Goal: Task Accomplishment & Management: Manage account settings

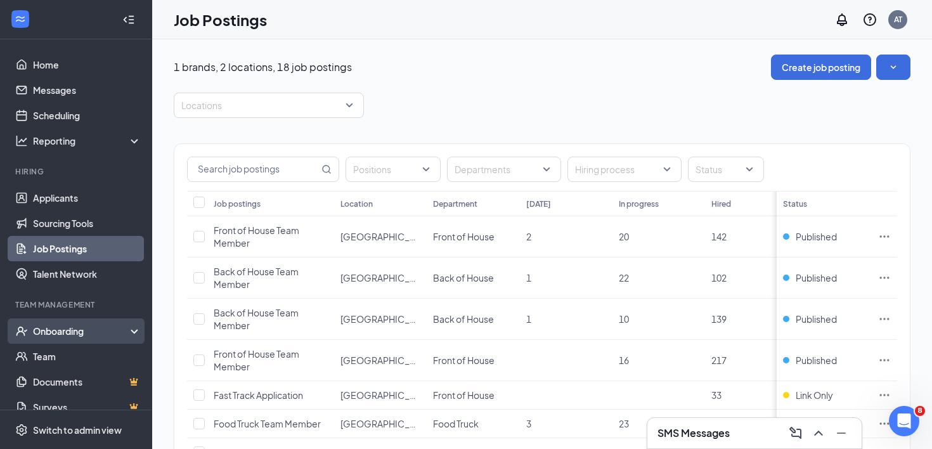
click at [65, 334] on div "Onboarding" at bounding box center [82, 331] width 98 height 13
click at [72, 359] on link "Overview" at bounding box center [87, 356] width 108 height 25
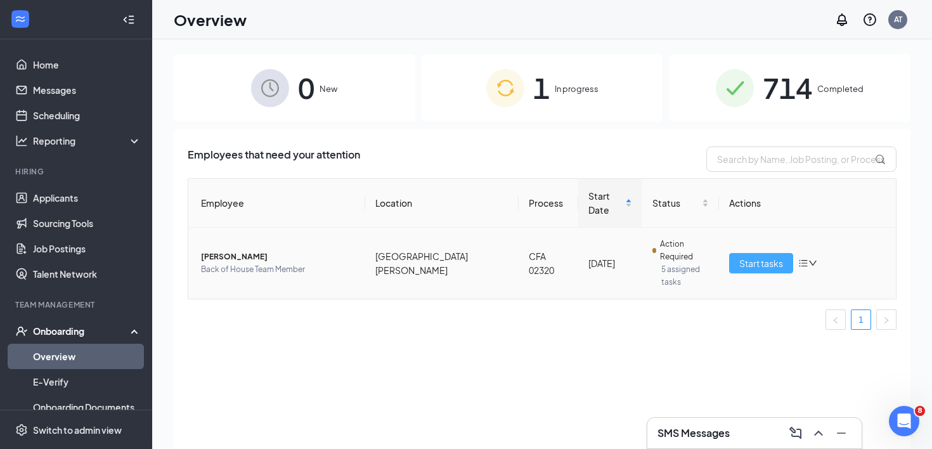
click at [747, 256] on span "Start tasks" at bounding box center [761, 263] width 44 height 14
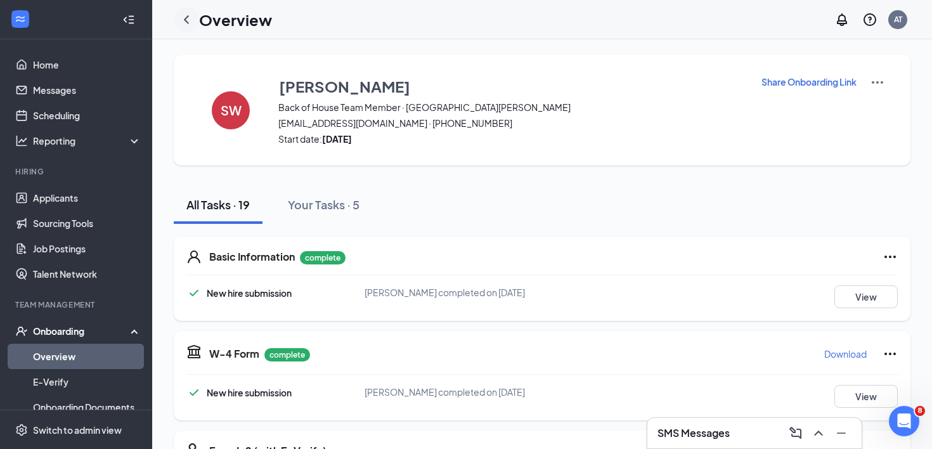
click at [187, 10] on div at bounding box center [186, 19] width 25 height 25
click at [186, 16] on icon "ChevronLeft" at bounding box center [186, 19] width 15 height 15
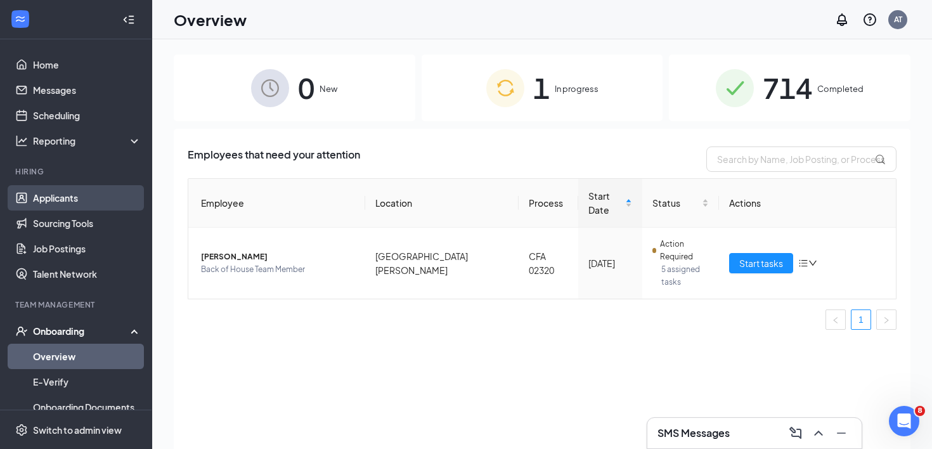
click at [49, 200] on link "Applicants" at bounding box center [87, 197] width 108 height 25
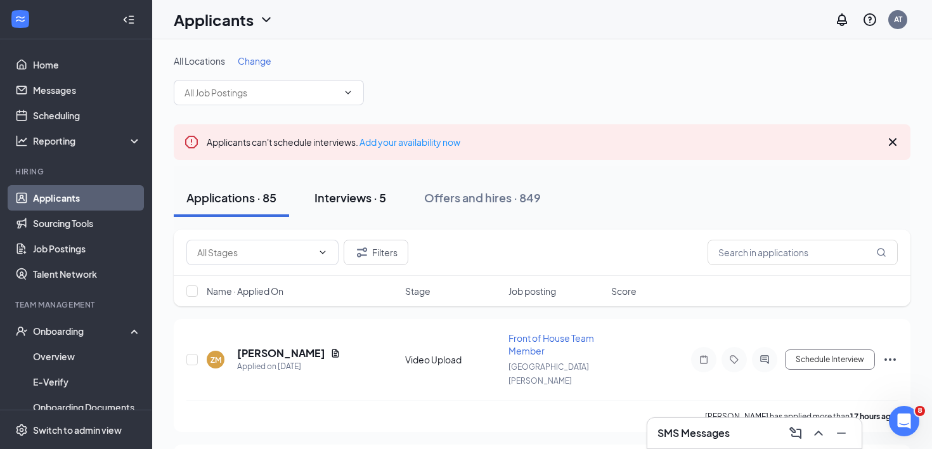
click at [365, 209] on button "Interviews · 5" at bounding box center [350, 198] width 97 height 38
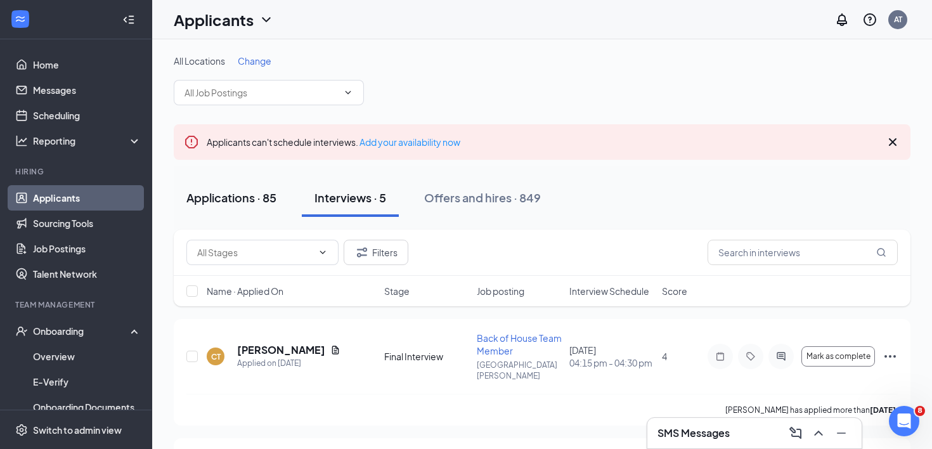
click at [224, 197] on div "Applications · 85" at bounding box center [231, 198] width 90 height 16
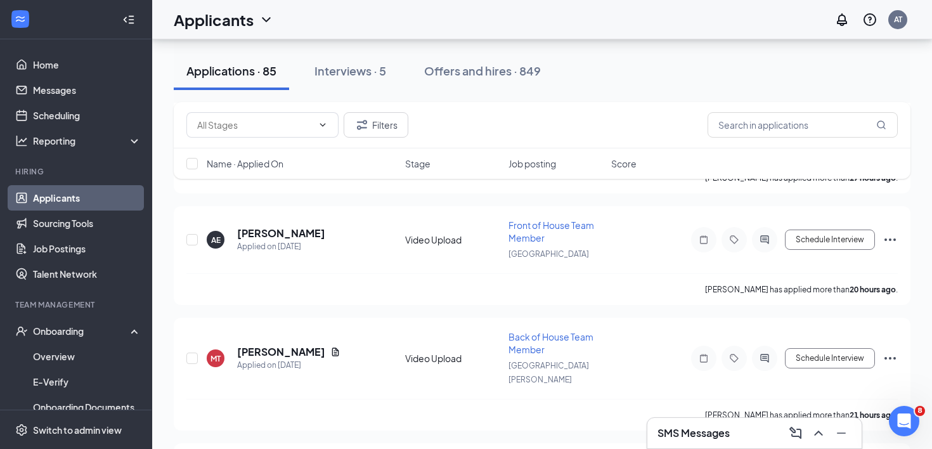
scroll to position [248, 0]
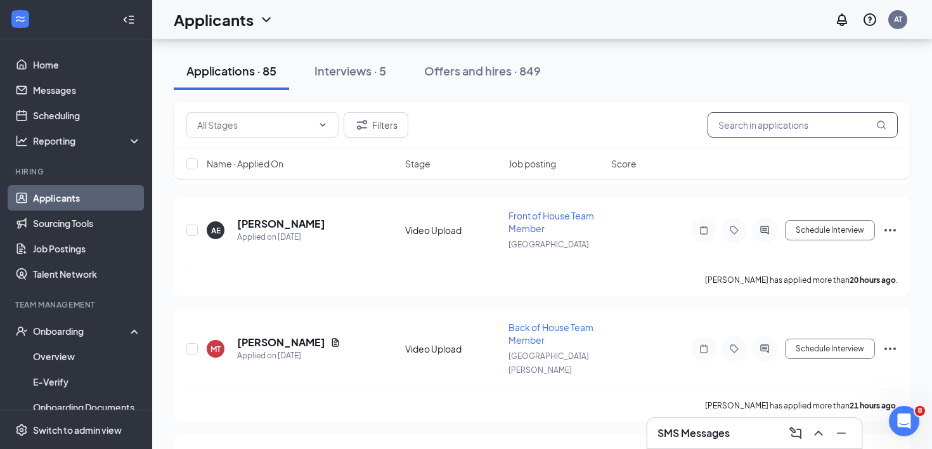
click at [747, 129] on input "text" at bounding box center [803, 124] width 190 height 25
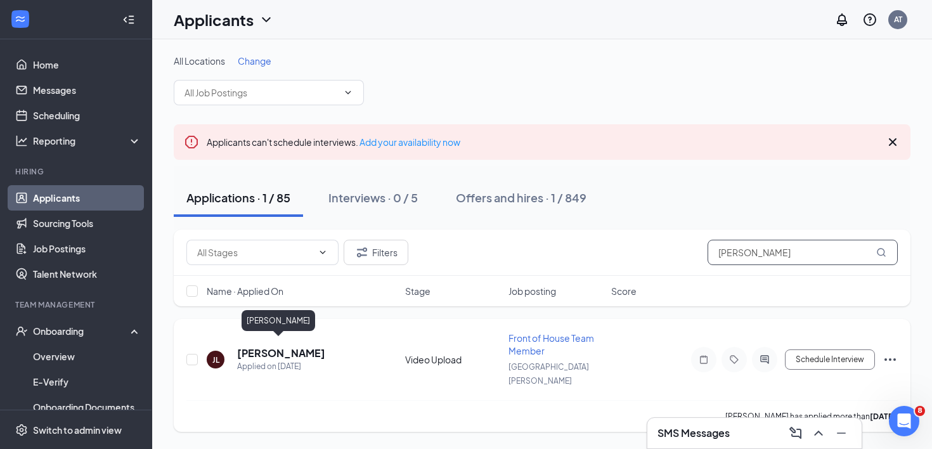
type input "[PERSON_NAME]"
click at [278, 346] on h5 "[PERSON_NAME]" at bounding box center [281, 353] width 88 height 14
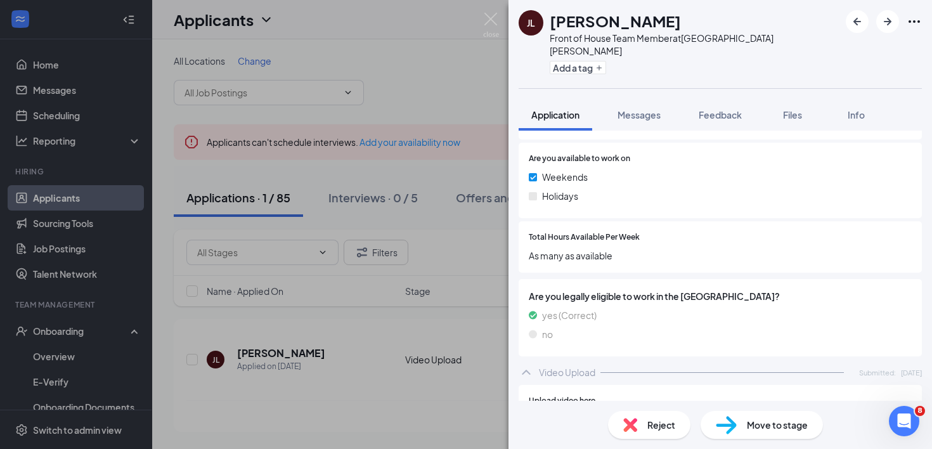
scroll to position [668, 0]
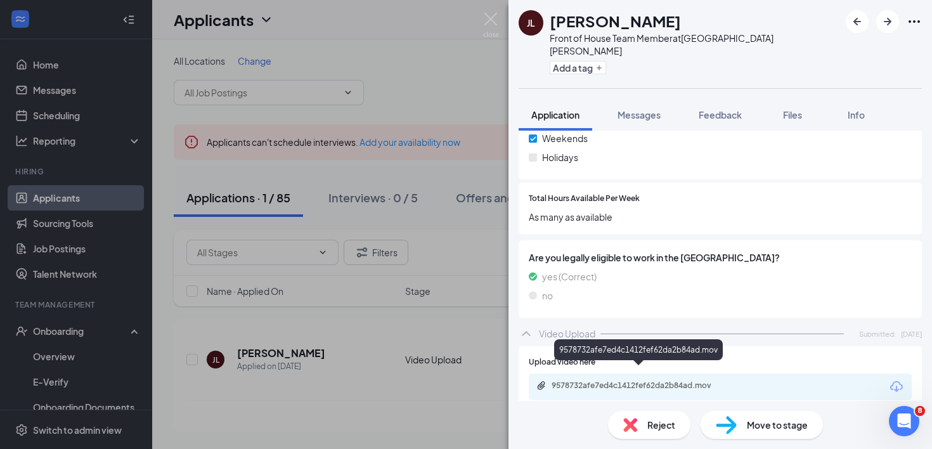
click at [628, 380] on div "9578732afe7ed4c1412fef62da2b84ad.mov" at bounding box center [641, 385] width 178 height 10
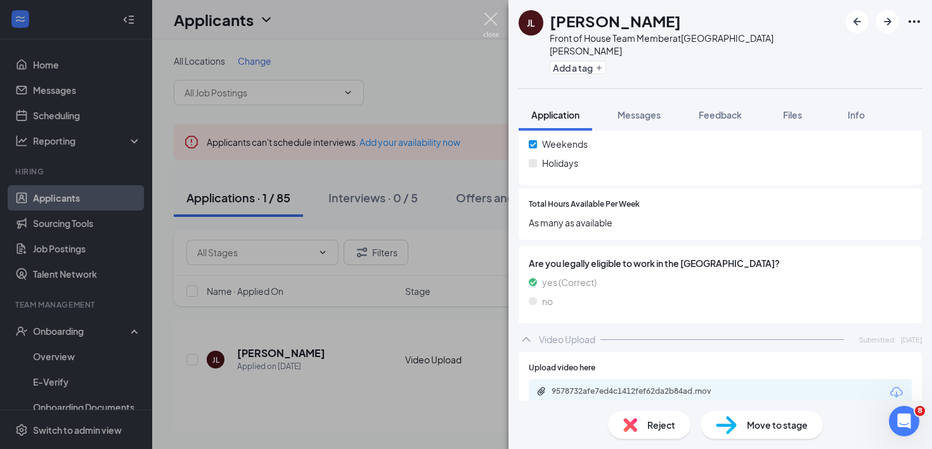
click at [491, 18] on img at bounding box center [491, 25] width 16 height 25
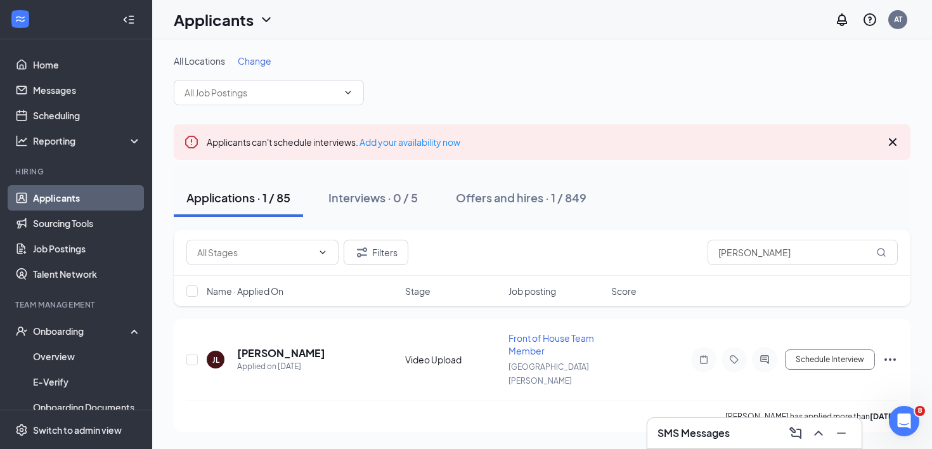
click at [894, 141] on icon "Cross" at bounding box center [893, 142] width 8 height 8
